Goal: Register for event/course

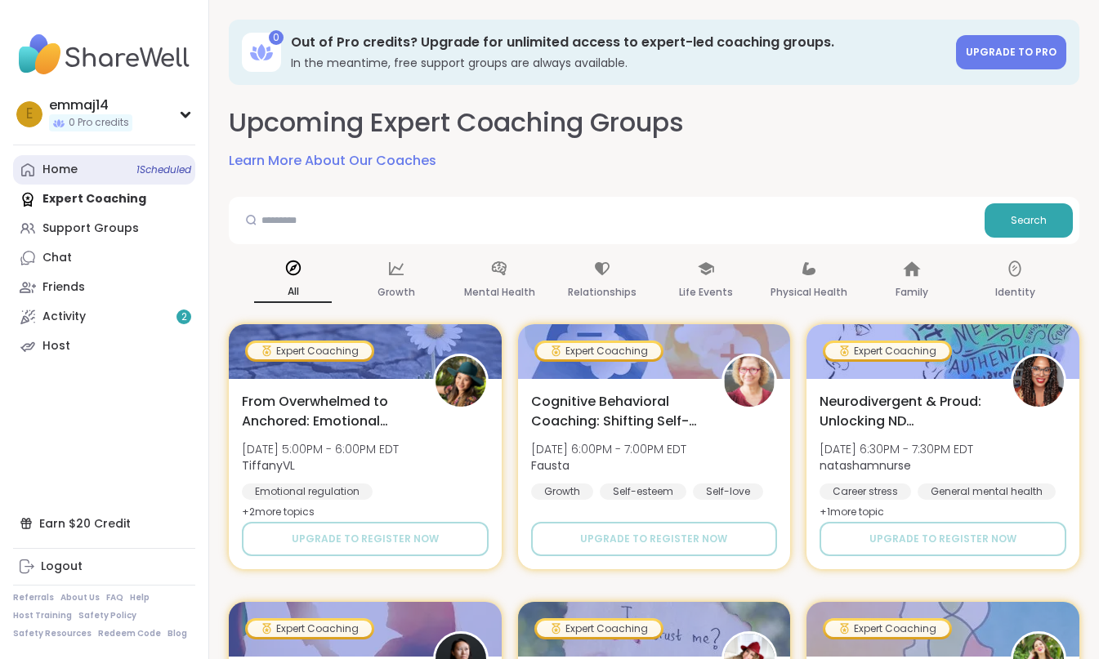
click at [109, 171] on link "Home 1 Scheduled" at bounding box center [104, 169] width 182 height 29
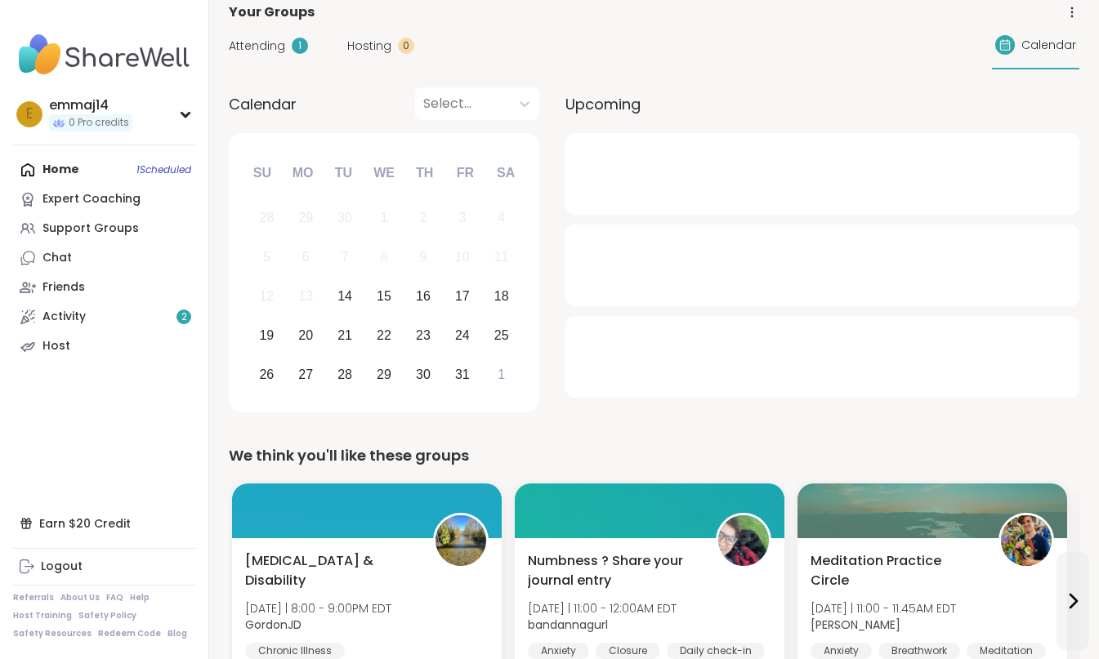
scroll to position [109, 0]
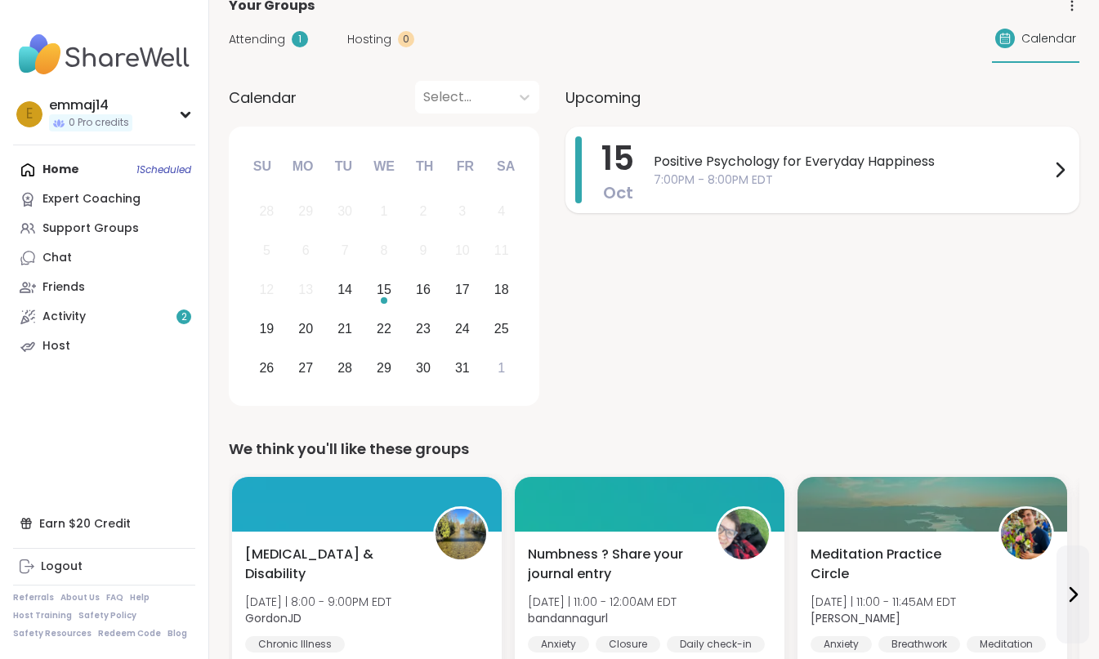
click at [760, 167] on span "Positive Psychology for Everyday Happiness" at bounding box center [852, 162] width 396 height 20
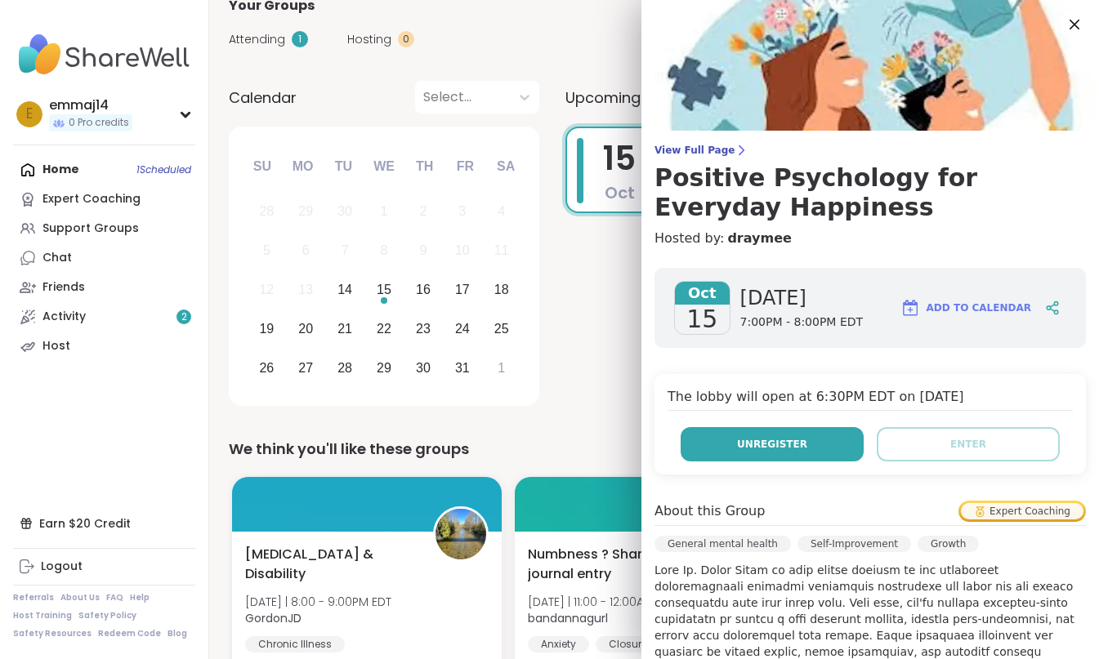
click at [780, 456] on button "Unregister" at bounding box center [772, 444] width 183 height 34
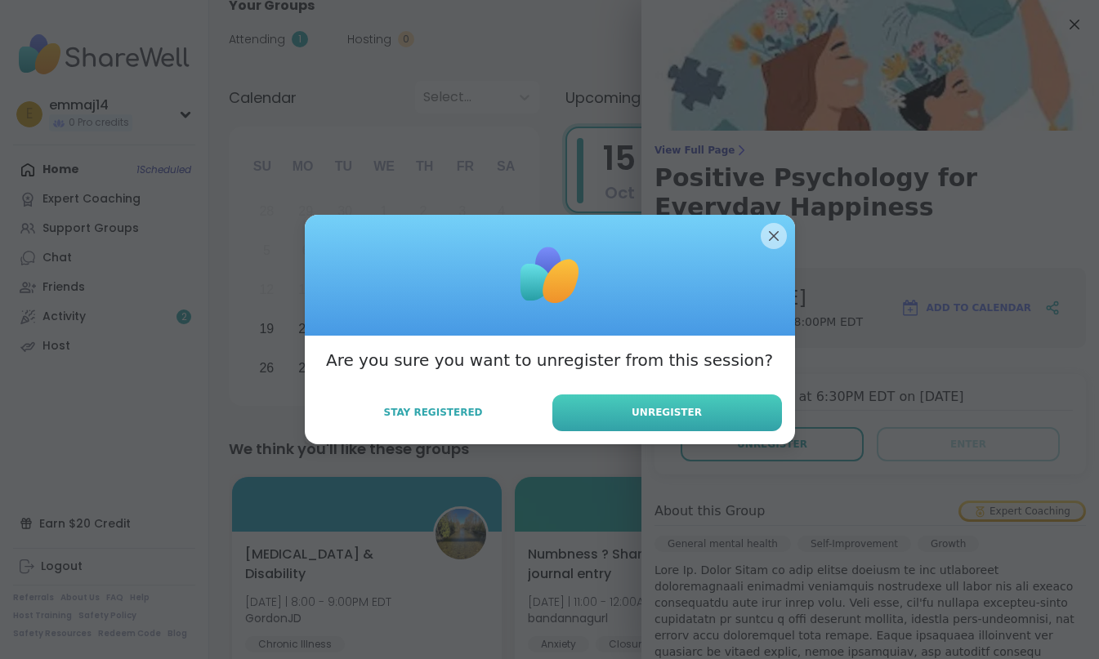
click at [686, 418] on span "Unregister" at bounding box center [667, 412] width 70 height 15
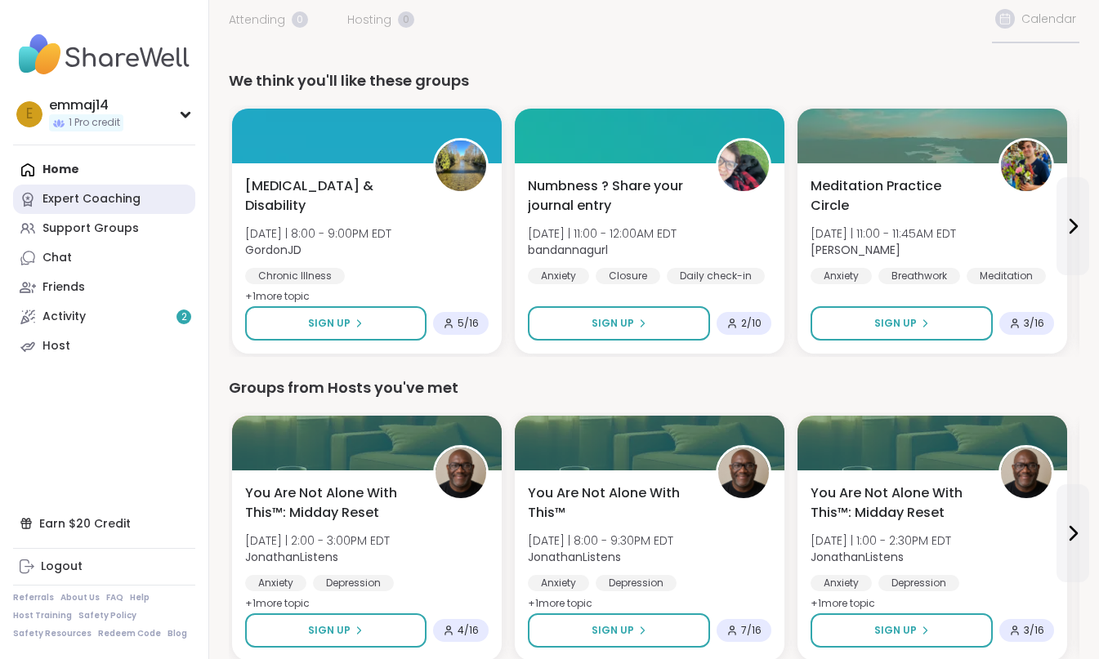
click at [151, 194] on link "Expert Coaching" at bounding box center [104, 199] width 182 height 29
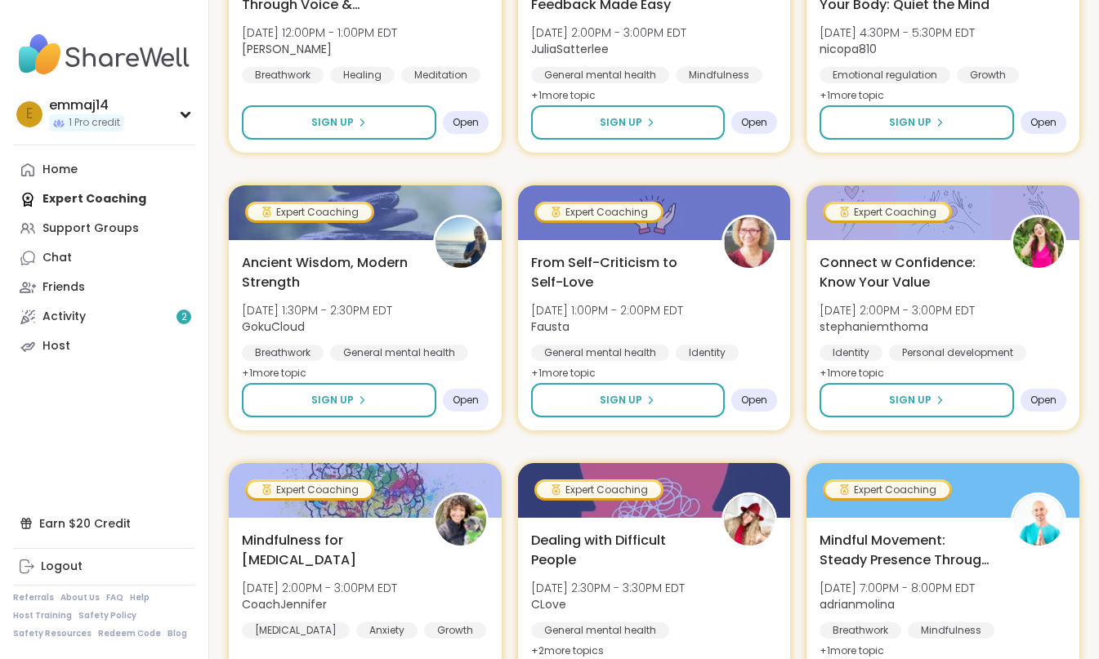
scroll to position [1870, 0]
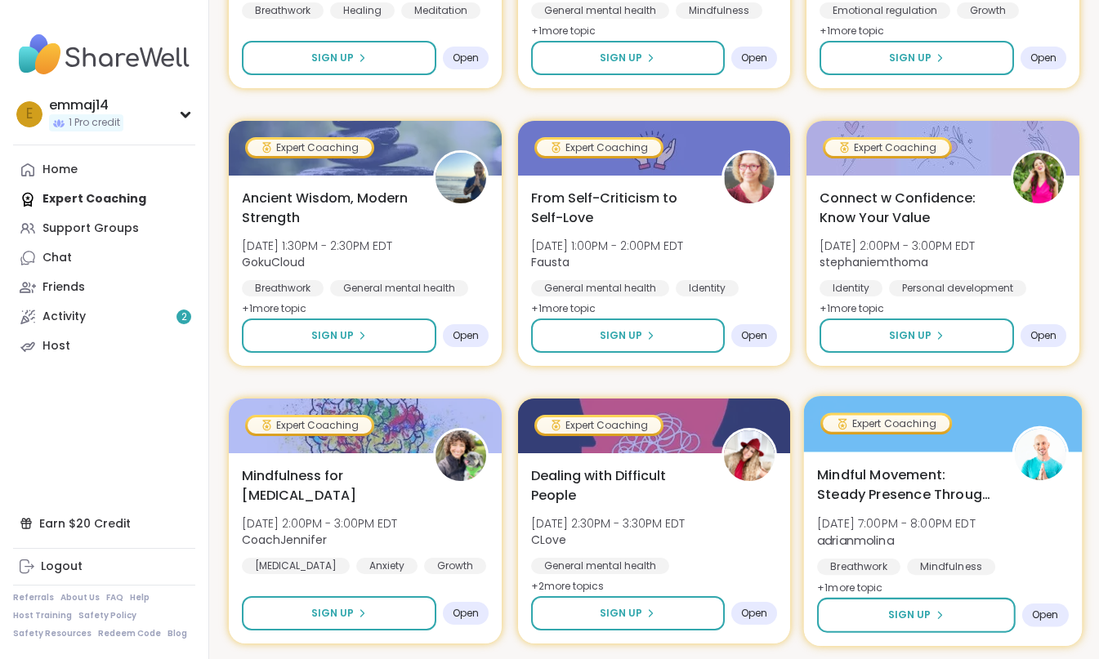
click at [844, 584] on span "+ 1 more topic" at bounding box center [850, 587] width 66 height 13
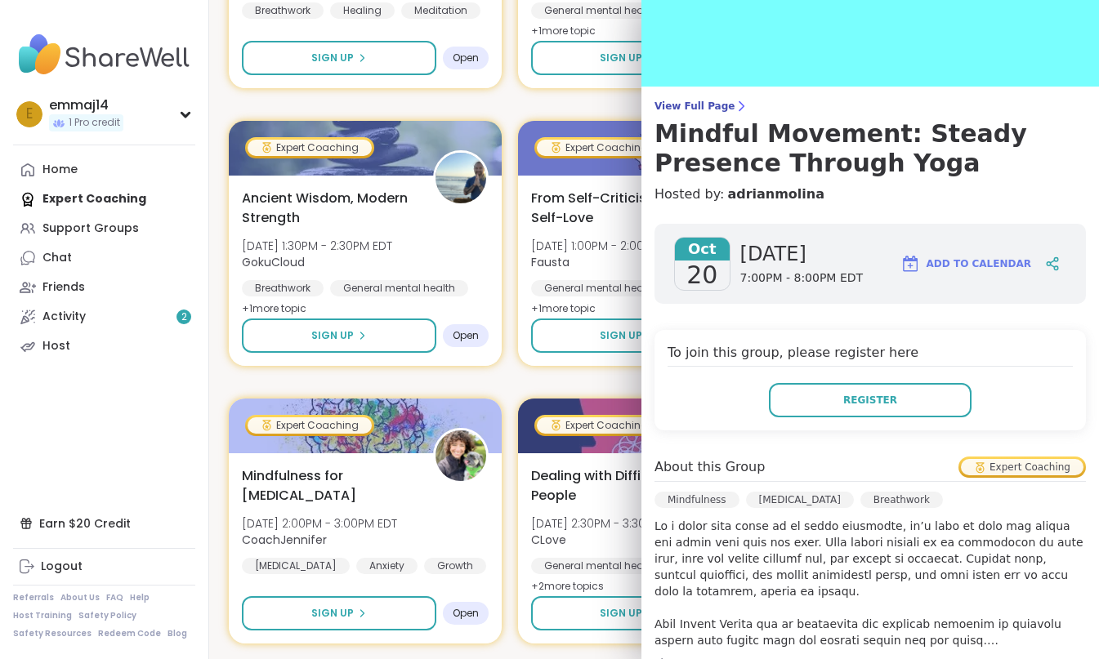
scroll to position [72, 0]
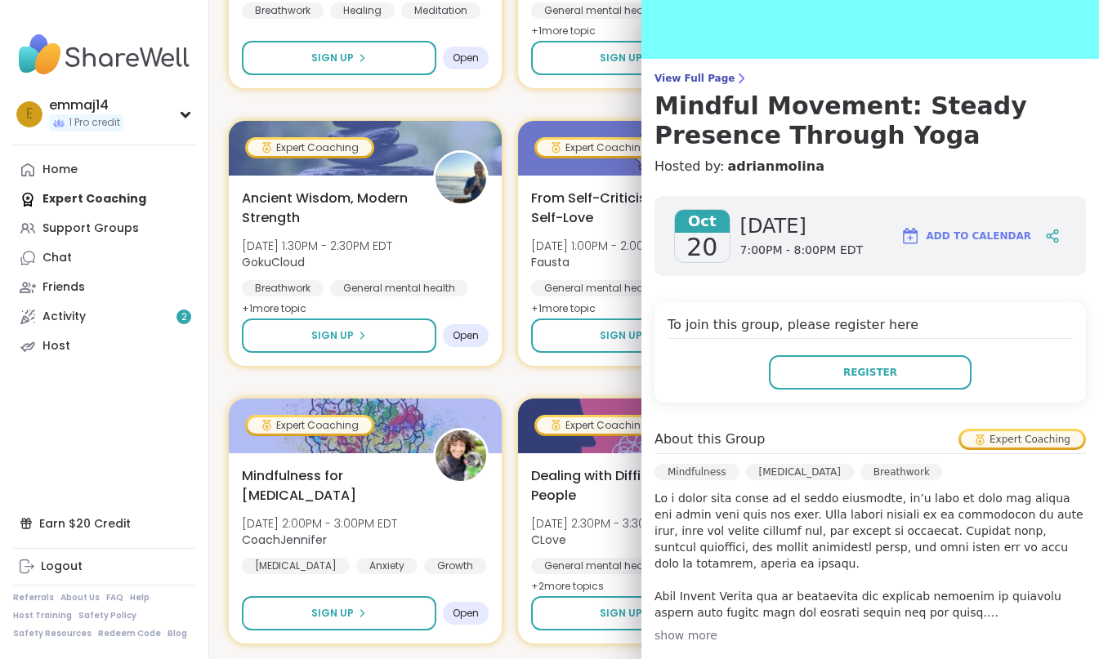
click at [574, 374] on div "Expert Coaching From Overwhelmed to Anchored: Emotional Regulation [DATE] 5:00P…" at bounding box center [654, 104] width 851 height 3301
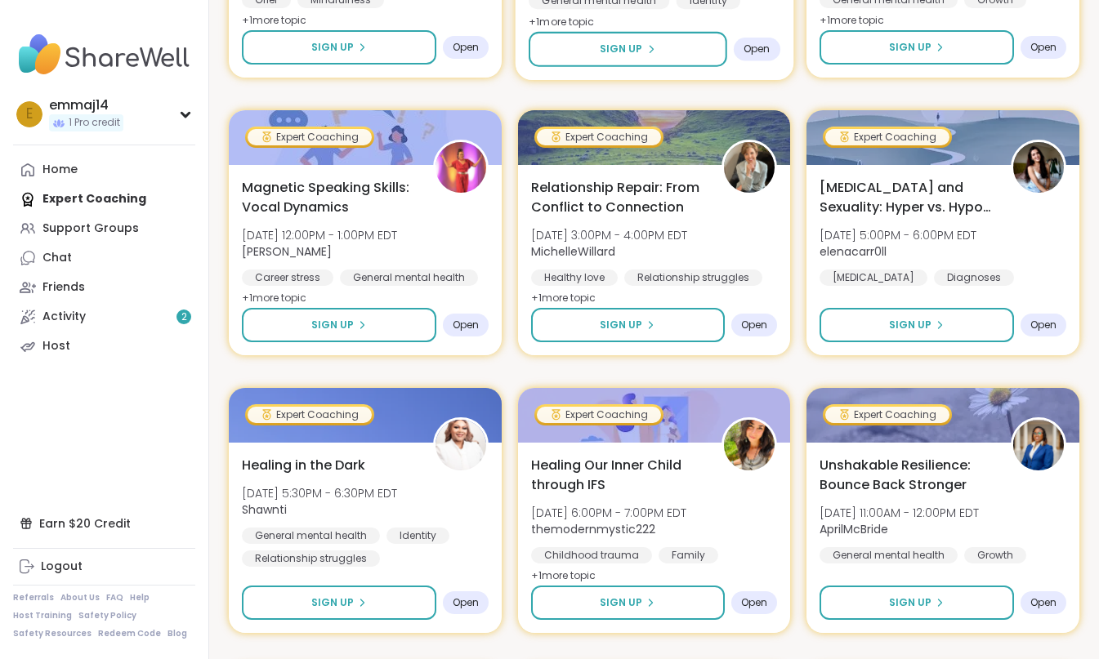
scroll to position [1049, 0]
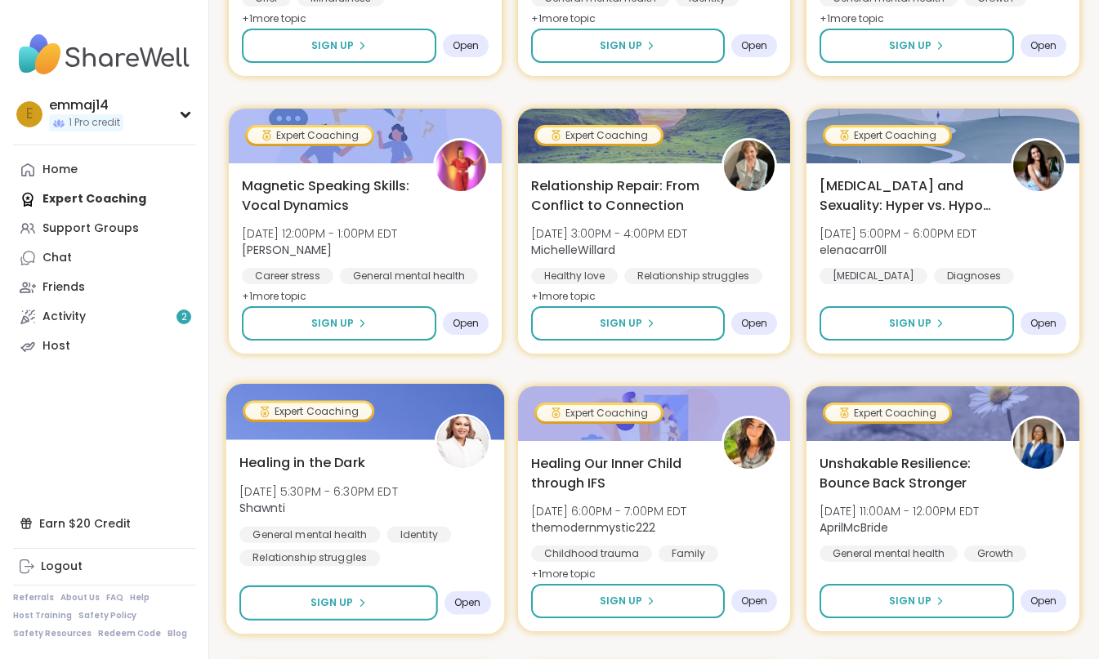
click at [365, 568] on div "Healing in the Dark [DATE] 5:30PM - 6:30PM EDT [DEMOGRAPHIC_DATA] General menta…" at bounding box center [365, 537] width 278 height 194
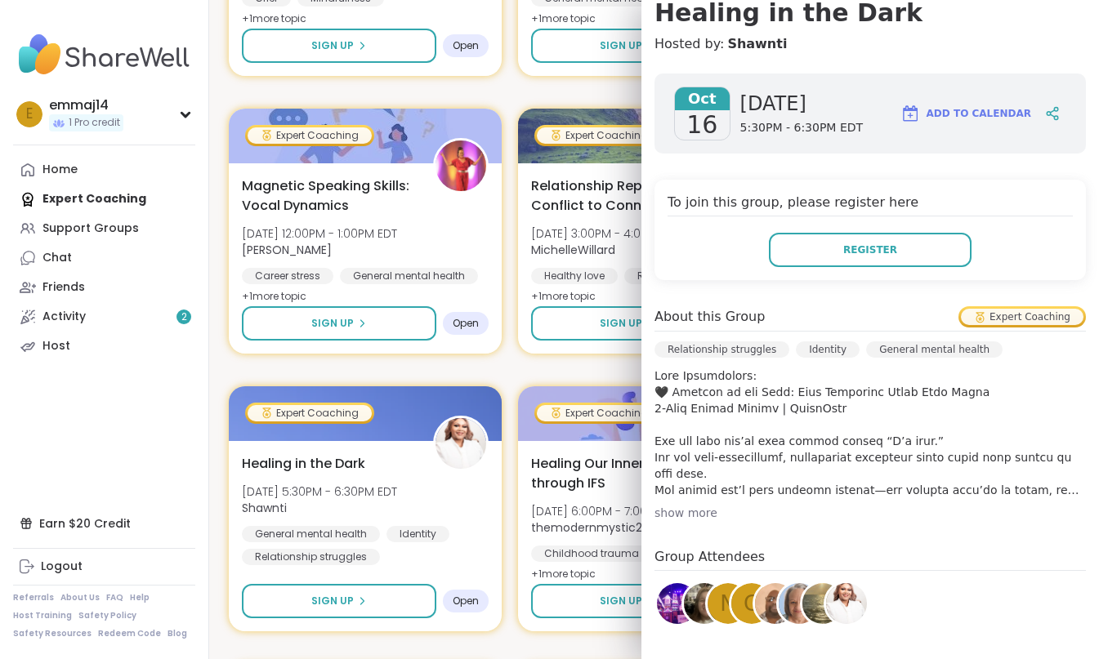
scroll to position [170, 0]
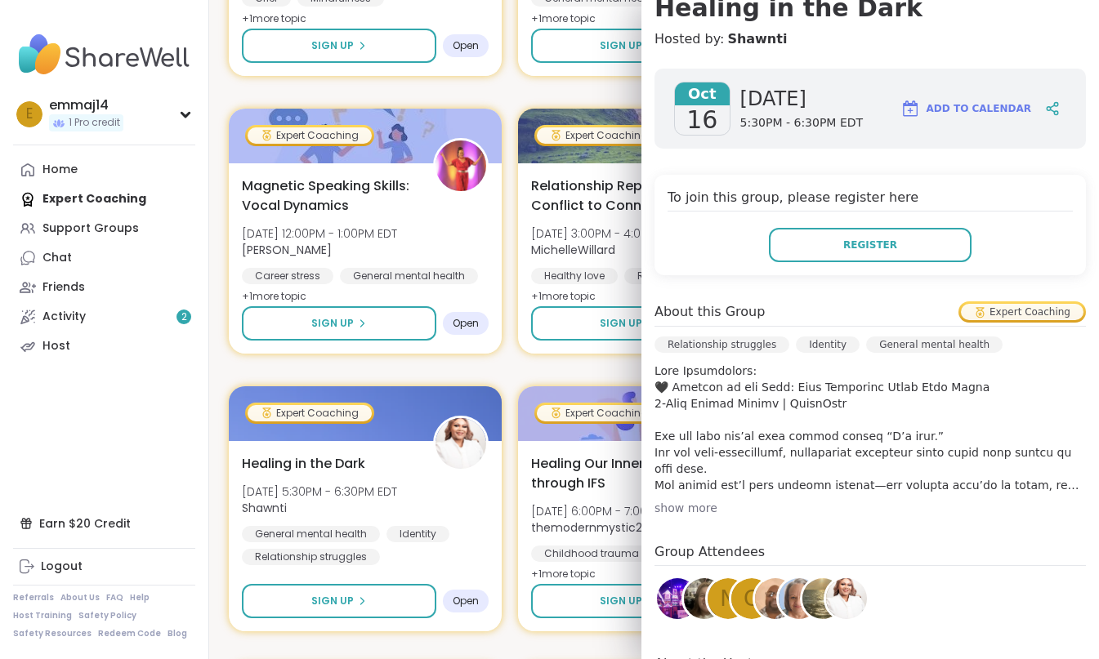
click at [697, 507] on div "show more" at bounding box center [869, 508] width 431 height 16
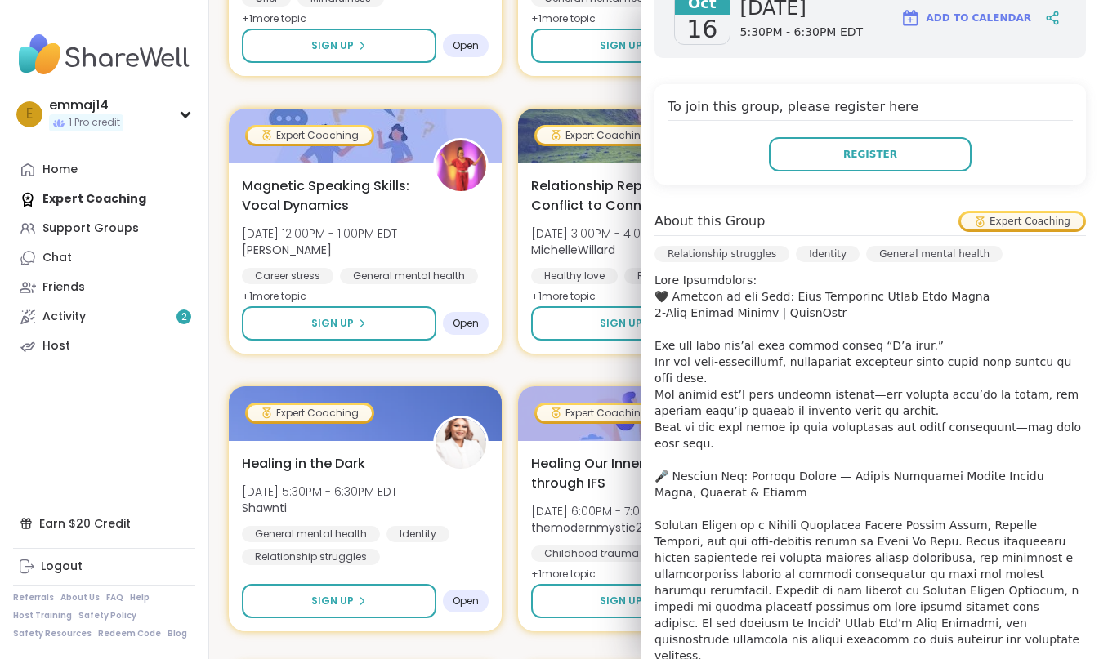
scroll to position [262, 0]
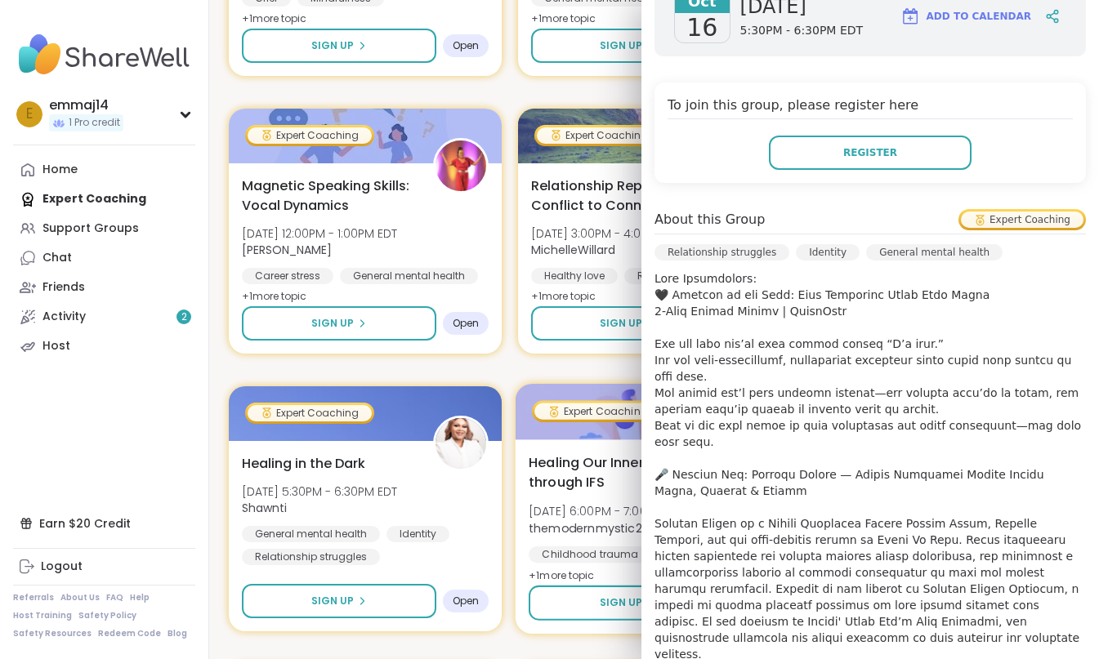
click at [530, 522] on b "themodernmystic222" at bounding box center [592, 528] width 127 height 16
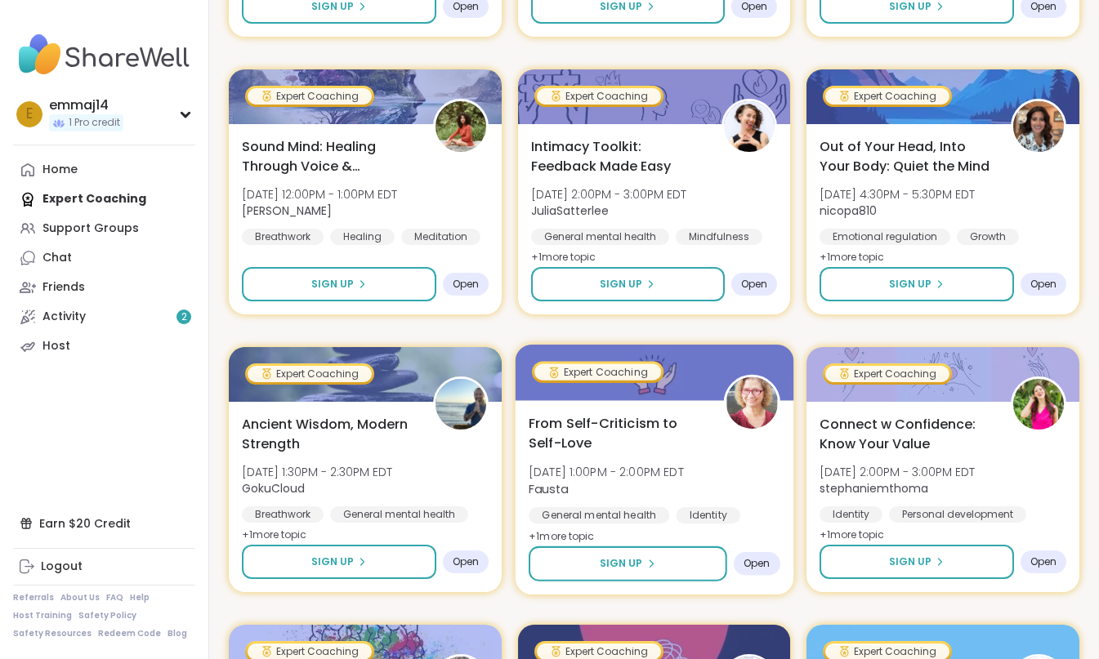
scroll to position [1646, 0]
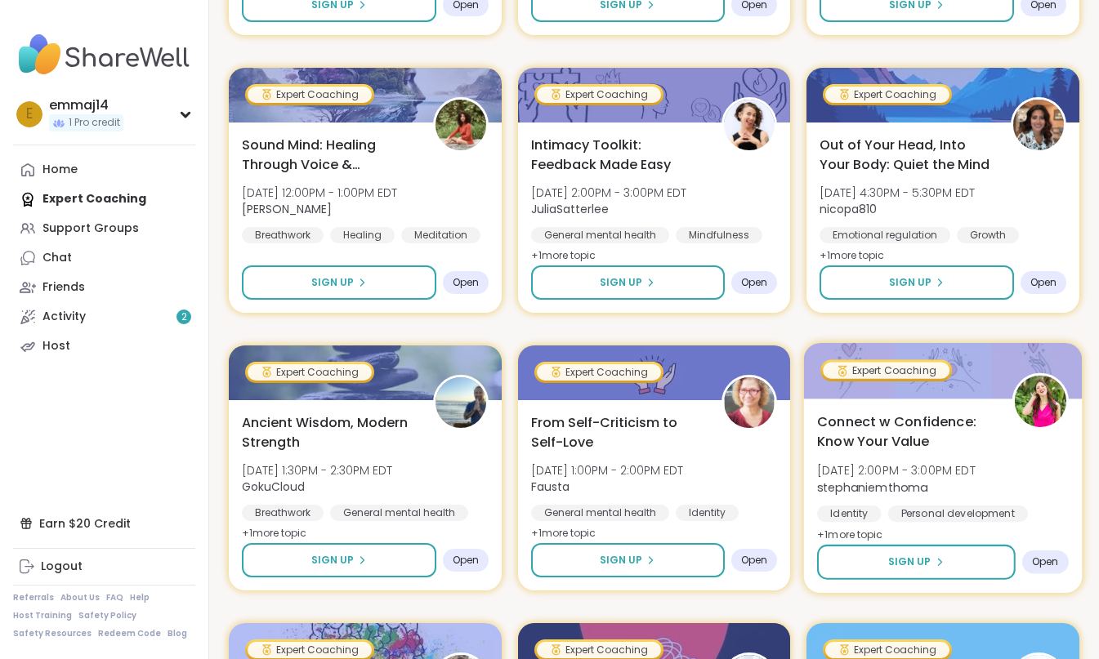
click at [876, 528] on span "+ 1 more topic" at bounding box center [850, 534] width 66 height 13
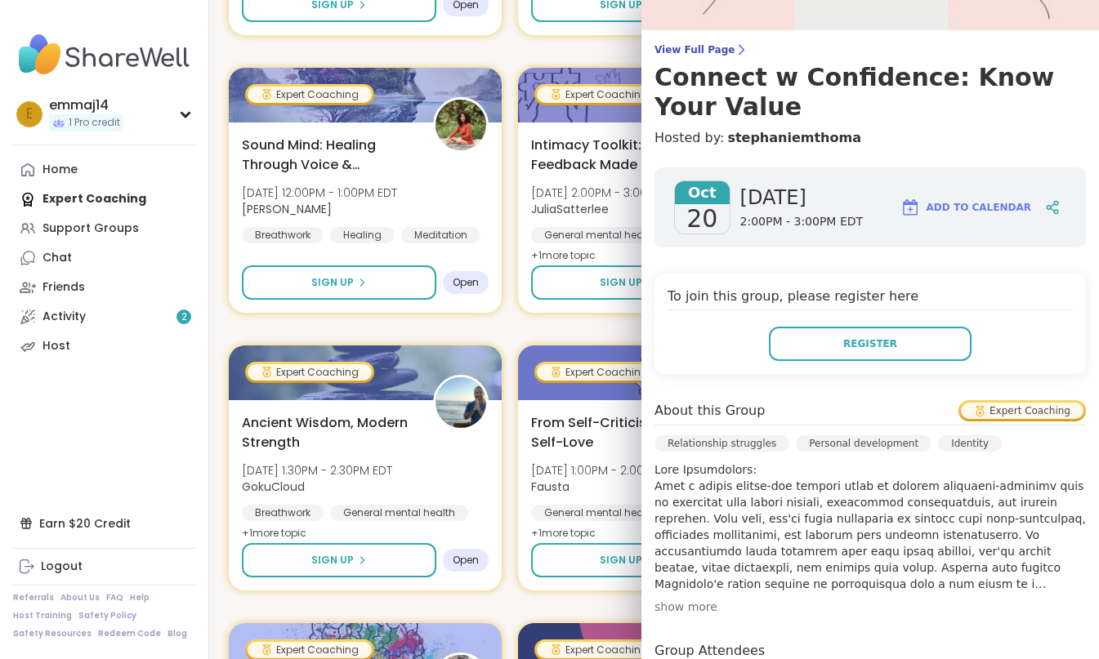
scroll to position [121, 0]
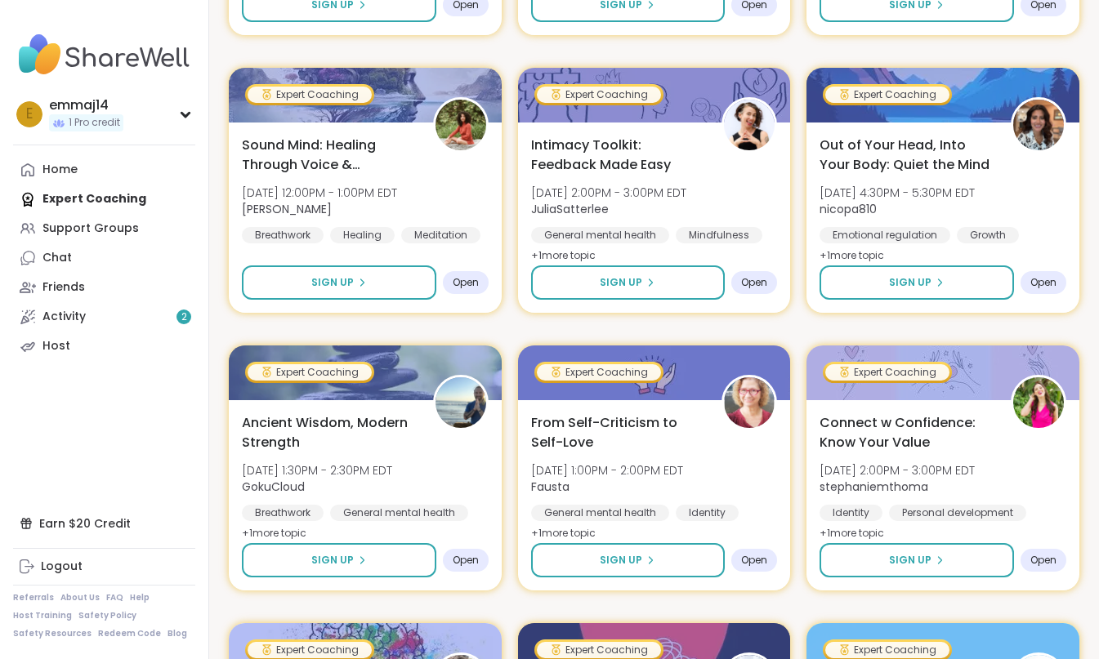
click at [528, 315] on div "Expert Coaching From Overwhelmed to Anchored: Emotional Regulation [DATE] 5:00P…" at bounding box center [654, 329] width 851 height 3301
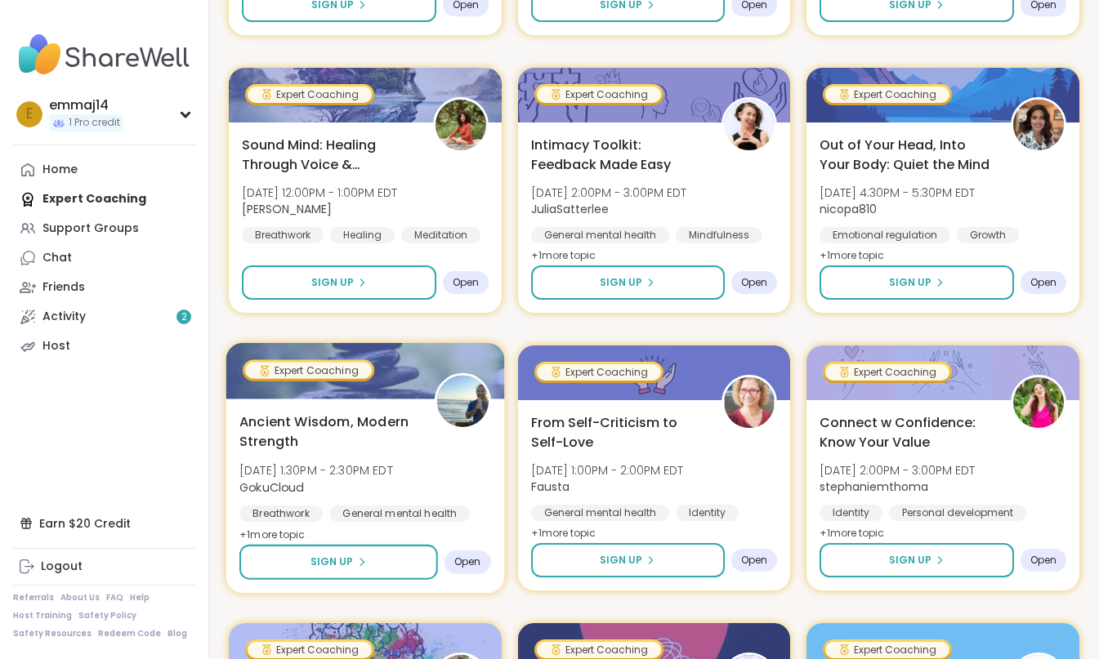
click at [475, 478] on div "Ancient Wisdom, Modern Strength [DATE] 1:30PM - 2:30PM EDT GokuCloud Breathwork…" at bounding box center [365, 478] width 252 height 133
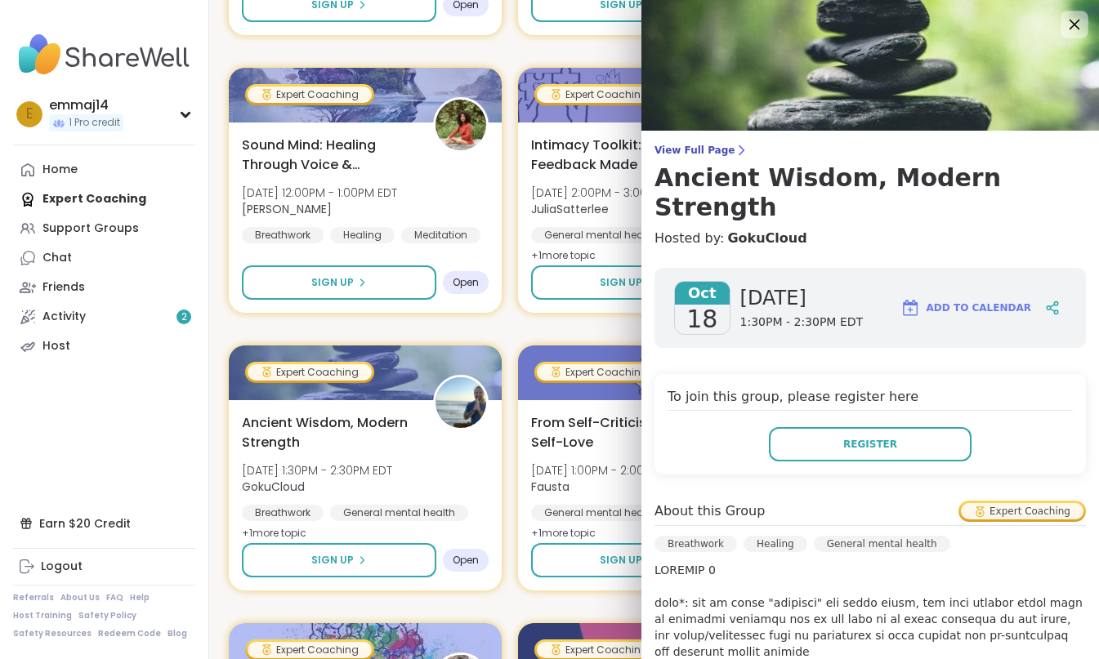
click at [1074, 30] on icon at bounding box center [1074, 24] width 20 height 20
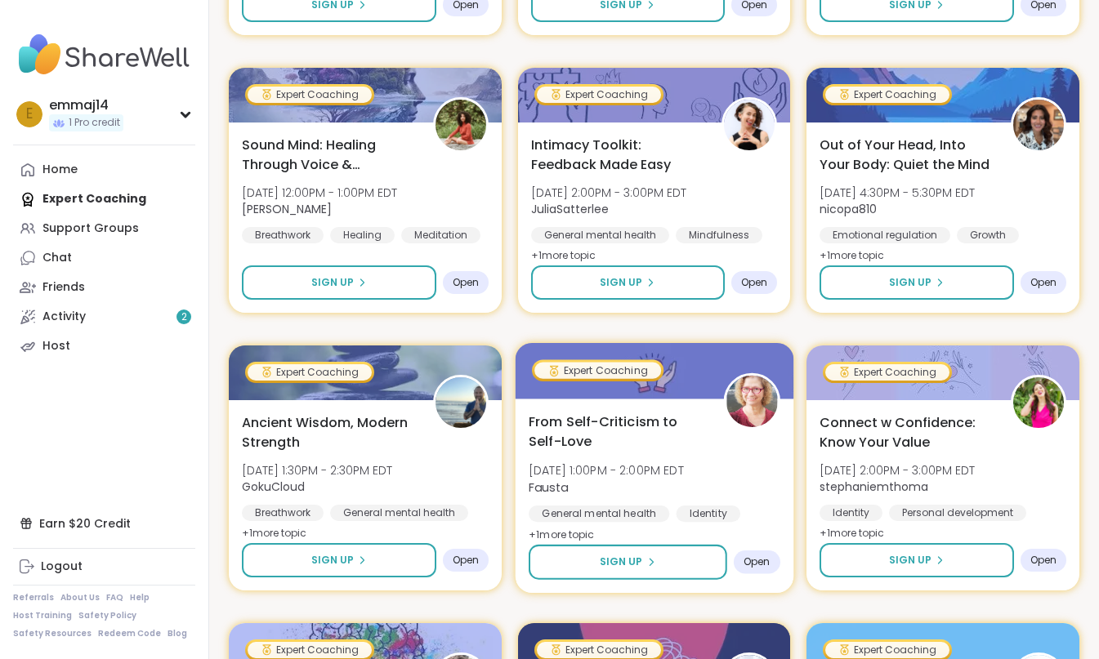
click at [662, 457] on div "From Self-Criticism to Self-Love [DATE] 1:00PM - 2:00PM EDT [PERSON_NAME] Gener…" at bounding box center [655, 478] width 252 height 133
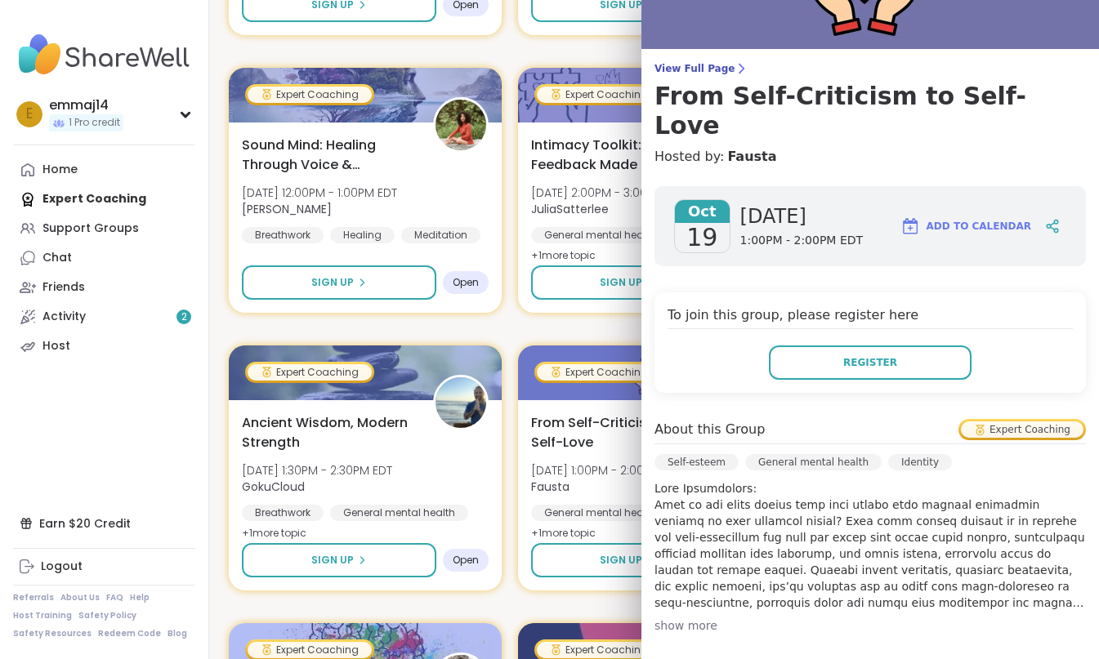
scroll to position [87, 0]
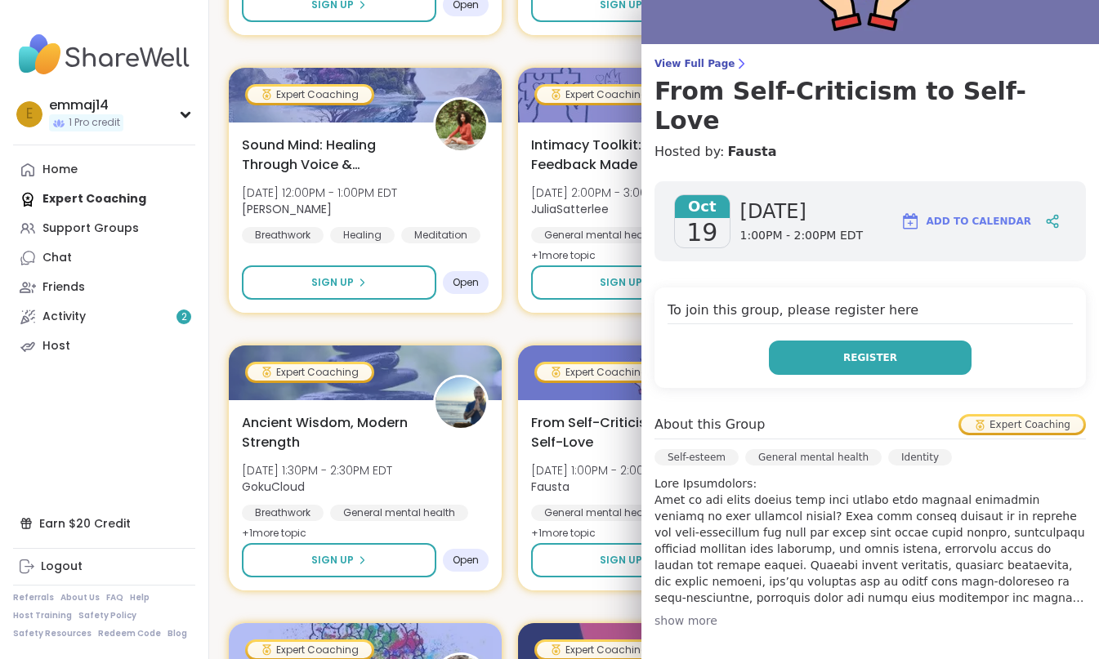
click at [855, 351] on span "Register" at bounding box center [870, 358] width 54 height 15
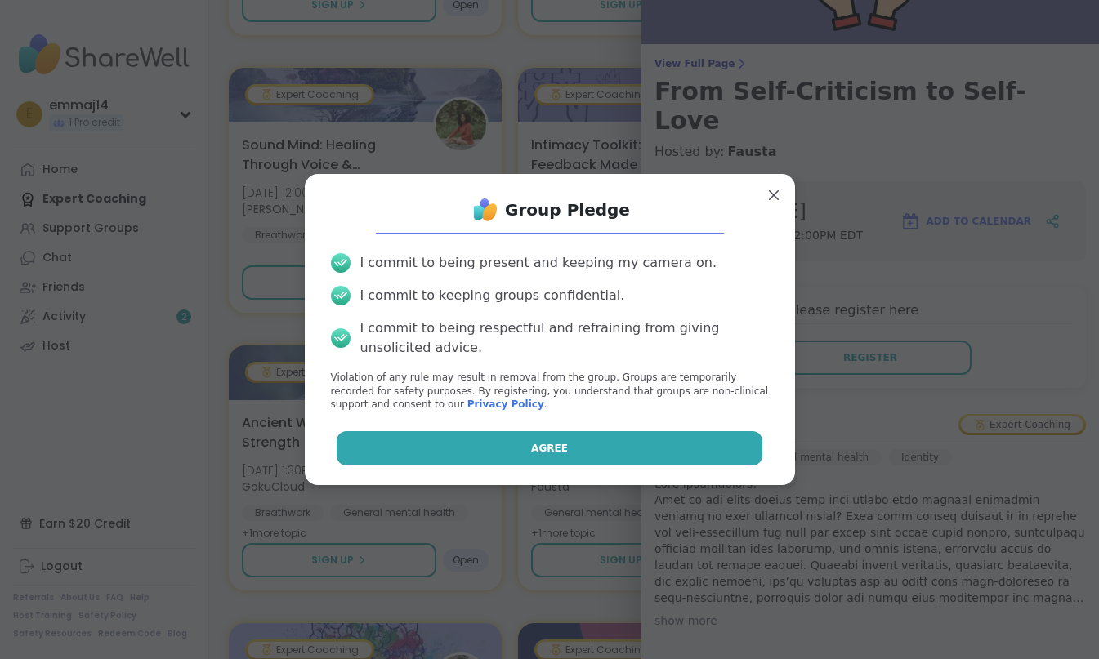
click at [617, 442] on button "Agree" at bounding box center [550, 448] width 426 height 34
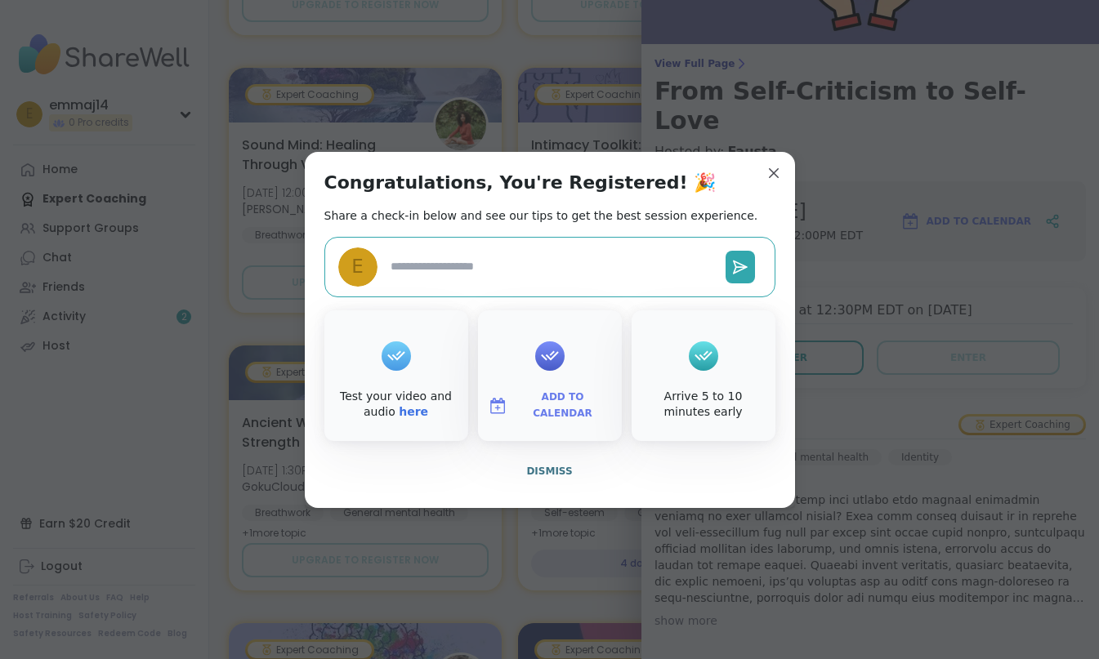
type textarea "*"
click at [571, 402] on span "Add to Calendar" at bounding box center [563, 406] width 98 height 32
click at [575, 223] on button "Apple Calendar" at bounding box center [550, 222] width 124 height 36
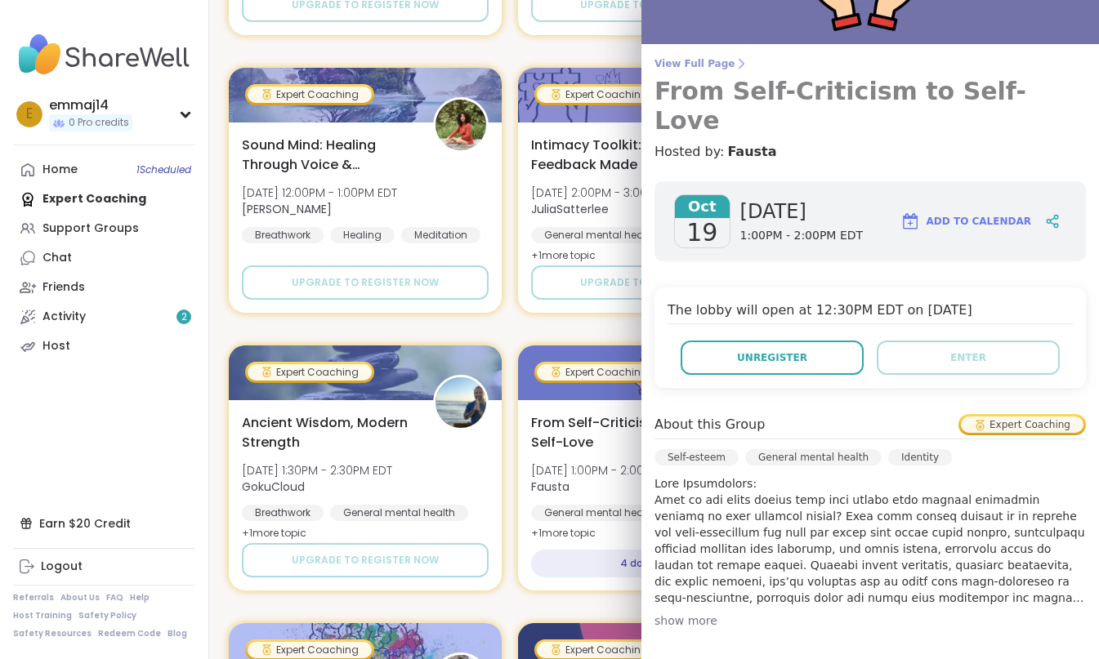
scroll to position [0, 0]
